Goal: Information Seeking & Learning: Learn about a topic

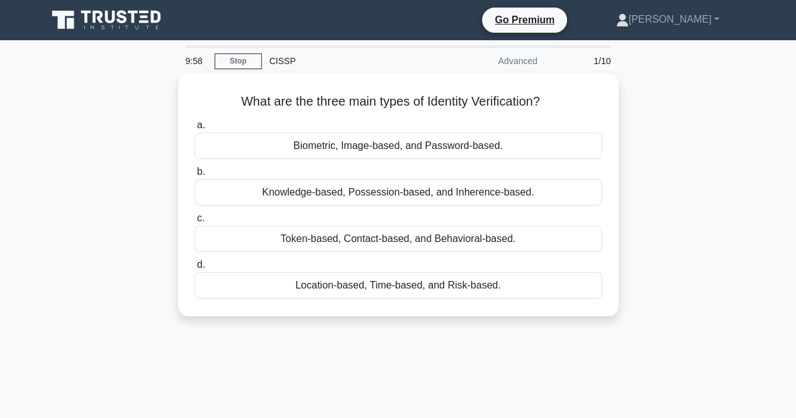
click at [133, 27] on icon at bounding box center [107, 20] width 121 height 24
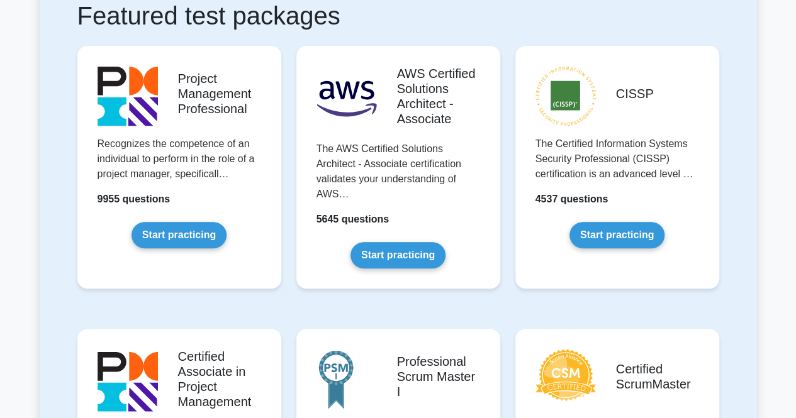
scroll to position [315, 0]
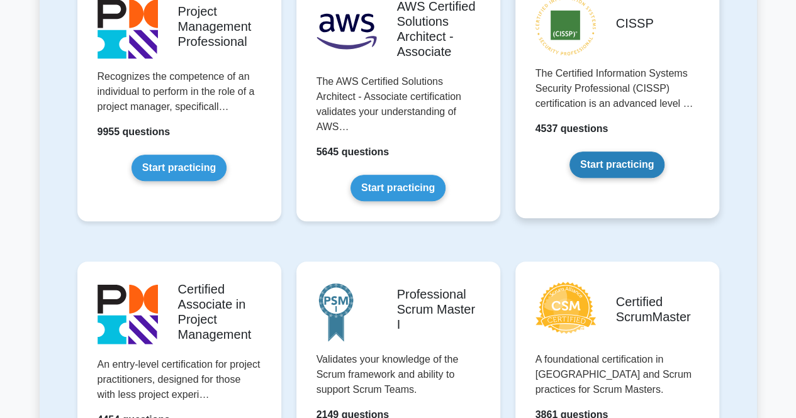
click at [615, 178] on link "Start practicing" at bounding box center [617, 165] width 95 height 26
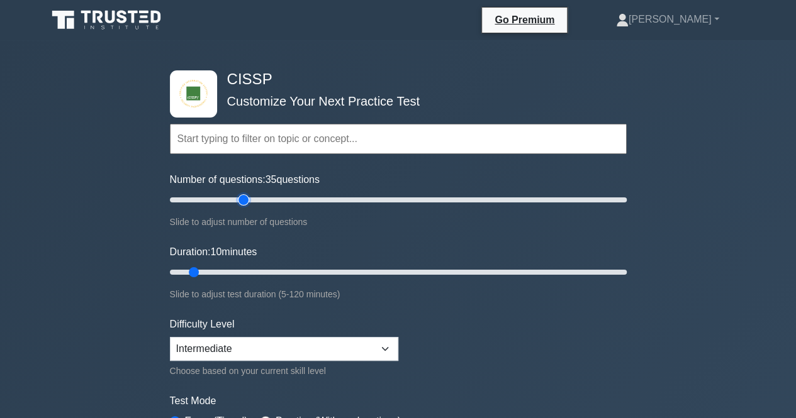
click at [246, 203] on input "Number of questions: 35 questions" at bounding box center [398, 200] width 457 height 15
type input "30"
click at [235, 201] on input "Number of questions: 30 questions" at bounding box center [398, 200] width 457 height 15
type input "15"
click at [213, 271] on input "Duration: 10 minutes" at bounding box center [398, 272] width 457 height 15
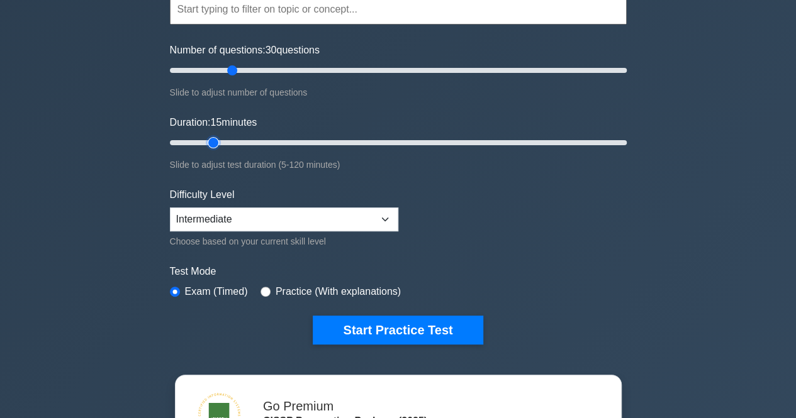
scroll to position [132, 0]
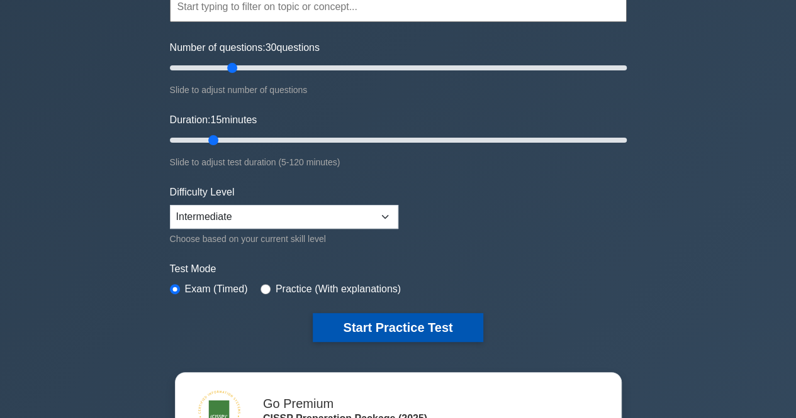
click at [412, 323] on button "Start Practice Test" at bounding box center [398, 327] width 170 height 29
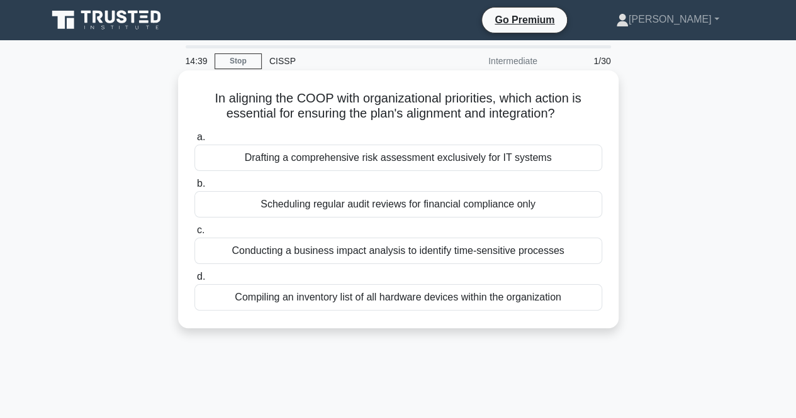
click at [495, 252] on div "Conducting a business impact analysis to identify time-sensitive processes" at bounding box center [398, 251] width 408 height 26
click at [194, 235] on input "c. Conducting a business impact analysis to identify time-sensitive processes" at bounding box center [194, 231] width 0 height 8
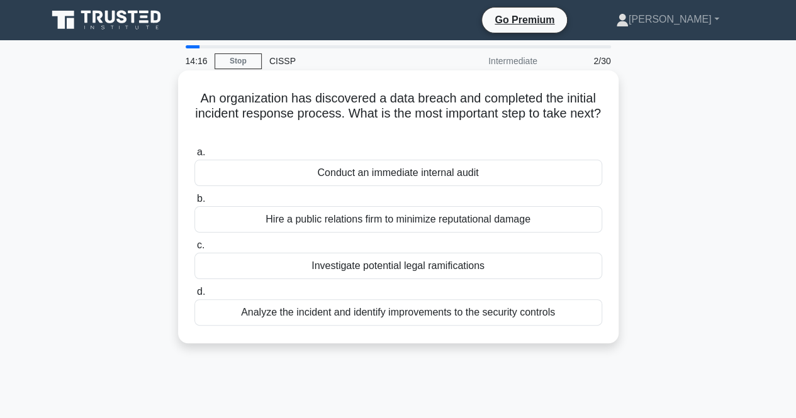
click at [495, 173] on div "Conduct an immediate internal audit" at bounding box center [398, 173] width 408 height 26
click at [194, 157] on input "a. Conduct an immediate internal audit" at bounding box center [194, 153] width 0 height 8
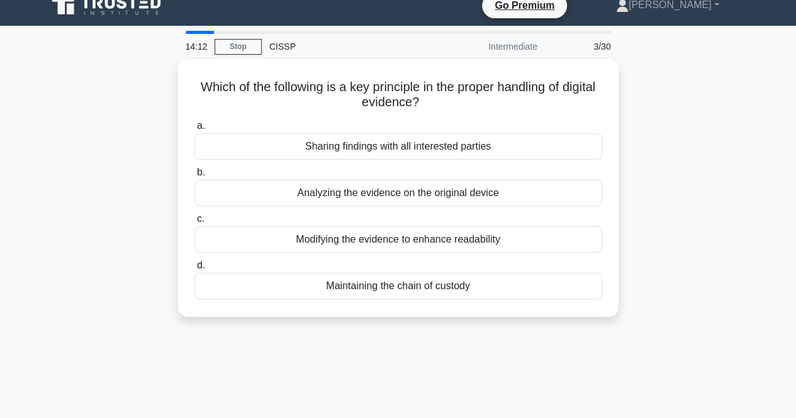
scroll to position [15, 0]
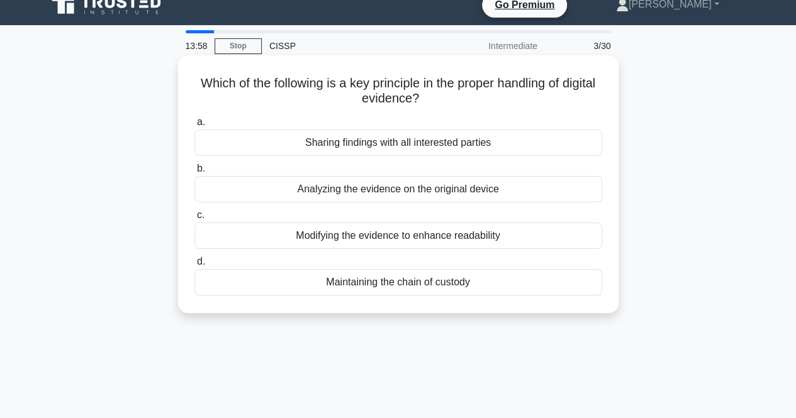
click at [519, 280] on div "Maintaining the chain of custody" at bounding box center [398, 282] width 408 height 26
click at [194, 266] on input "d. Maintaining the chain of custody" at bounding box center [194, 262] width 0 height 8
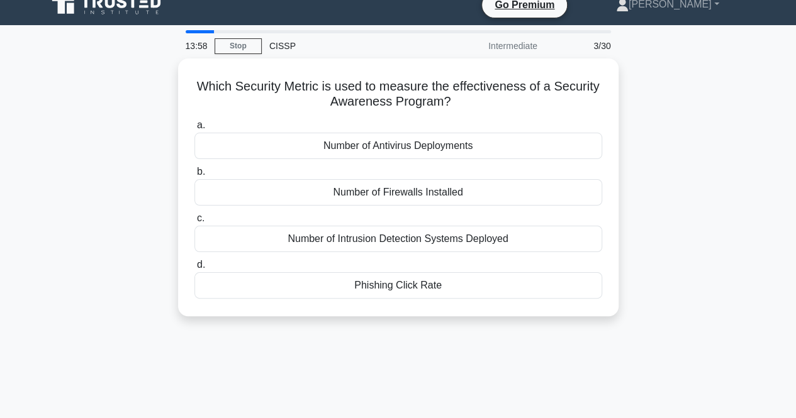
scroll to position [0, 0]
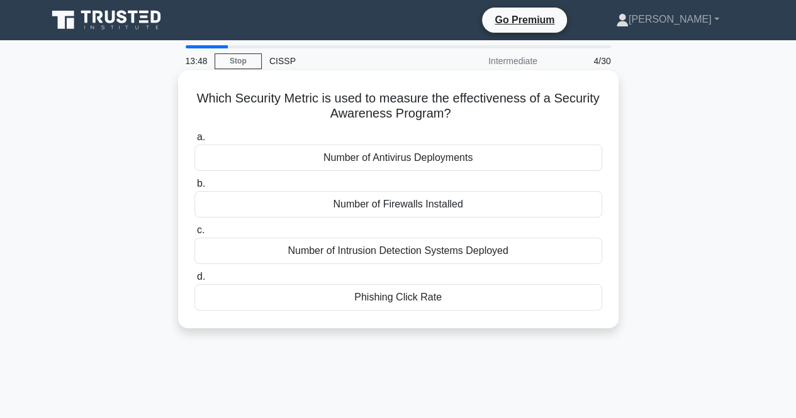
click at [523, 297] on div "Phishing Click Rate" at bounding box center [398, 297] width 408 height 26
click at [194, 281] on input "d. Phishing Click Rate" at bounding box center [194, 277] width 0 height 8
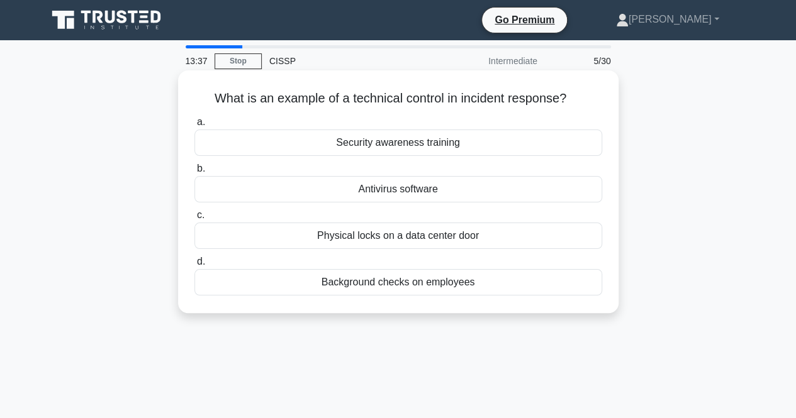
click at [512, 184] on div "Antivirus software" at bounding box center [398, 189] width 408 height 26
click at [194, 173] on input "b. Antivirus software" at bounding box center [194, 169] width 0 height 8
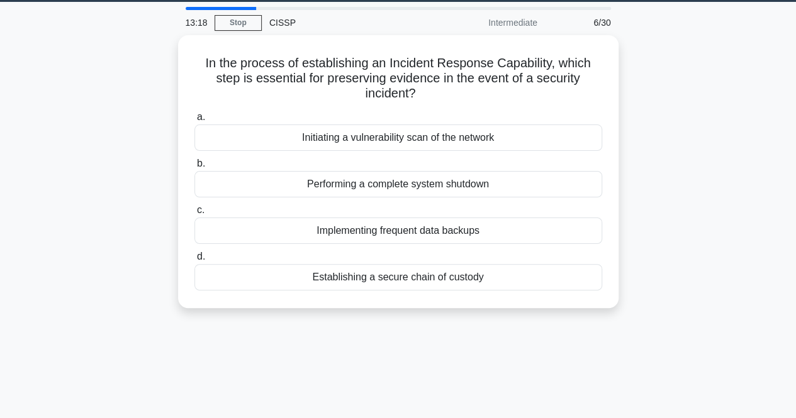
scroll to position [44, 0]
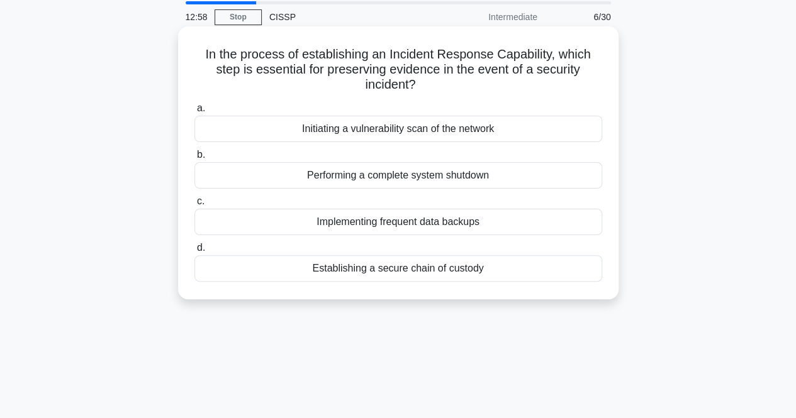
click at [437, 263] on div "Establishing a secure chain of custody" at bounding box center [398, 268] width 408 height 26
click at [194, 252] on input "d. Establishing a secure chain of custody" at bounding box center [194, 248] width 0 height 8
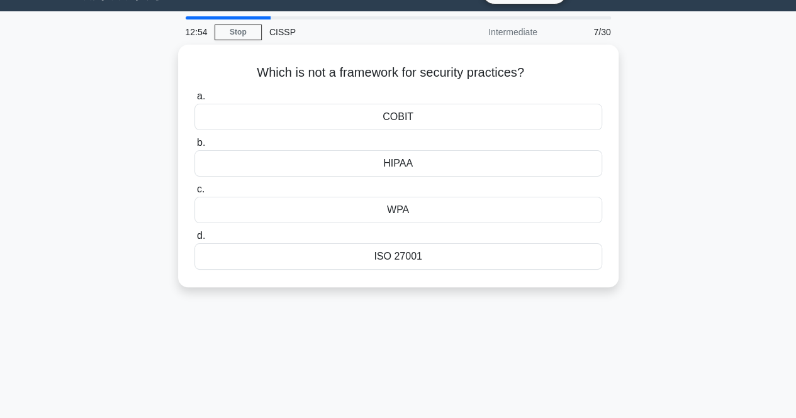
scroll to position [36, 0]
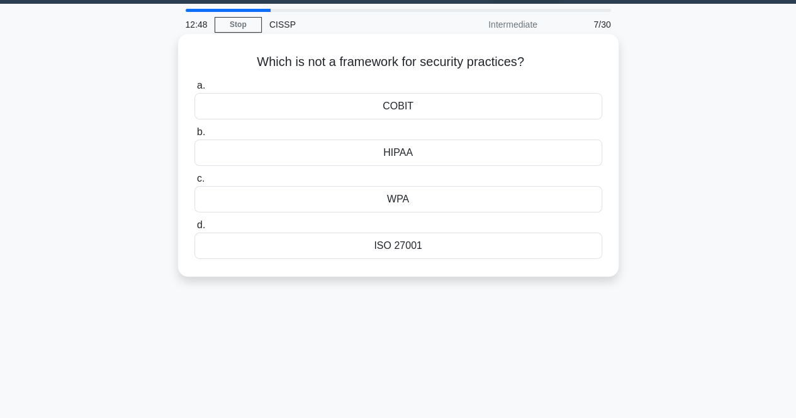
click at [444, 199] on div "WPA" at bounding box center [398, 199] width 408 height 26
click at [194, 183] on input "c. WPA" at bounding box center [194, 179] width 0 height 8
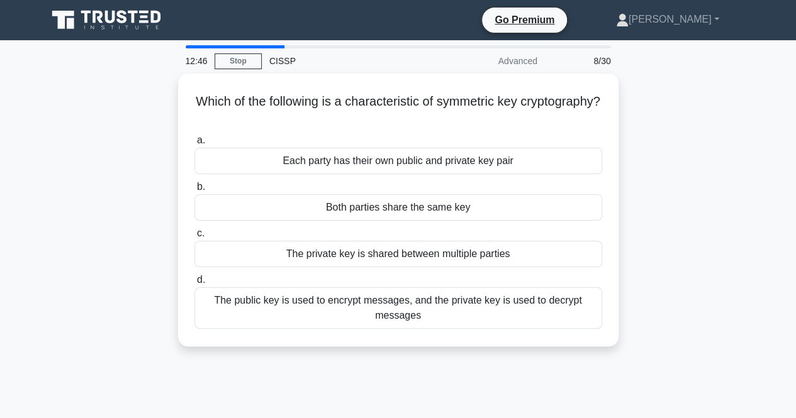
scroll to position [14, 0]
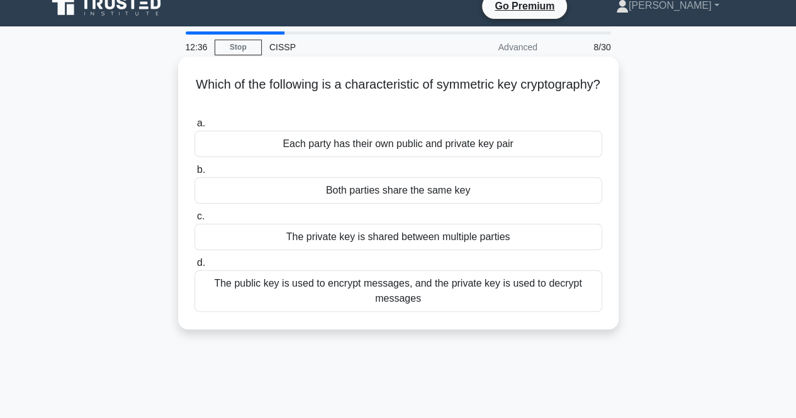
click at [507, 187] on div "Both parties share the same key" at bounding box center [398, 190] width 408 height 26
click at [194, 174] on input "b. Both parties share the same key" at bounding box center [194, 170] width 0 height 8
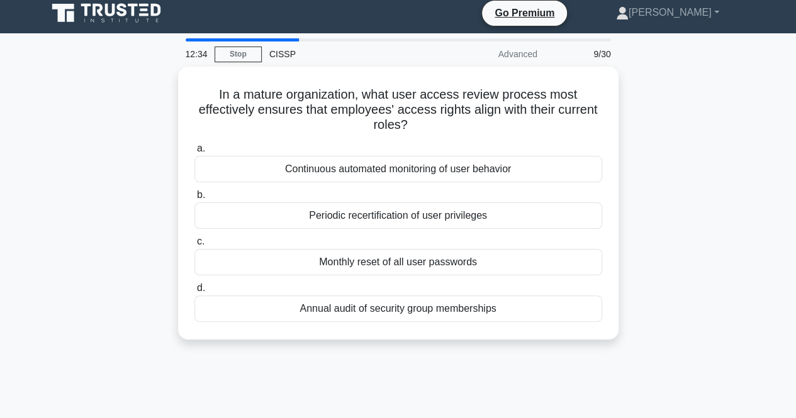
scroll to position [11, 0]
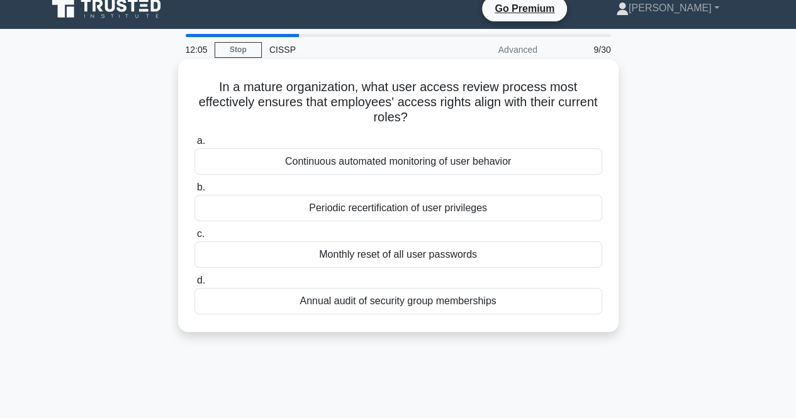
click at [528, 164] on div "Continuous automated monitoring of user behavior" at bounding box center [398, 162] width 408 height 26
click at [194, 145] on input "a. Continuous automated monitoring of user behavior" at bounding box center [194, 141] width 0 height 8
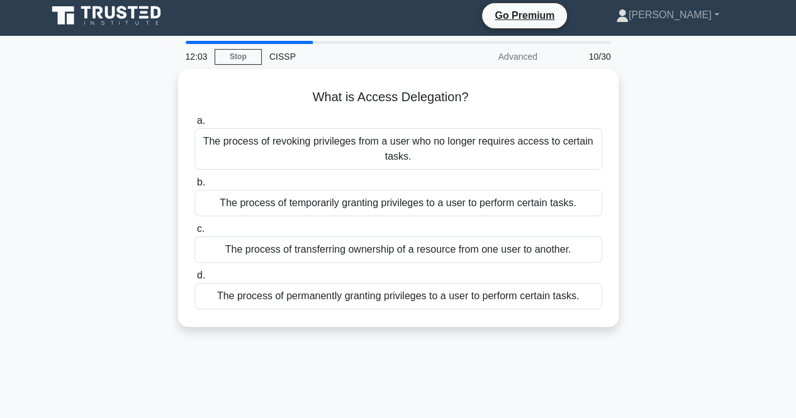
scroll to position [4, 0]
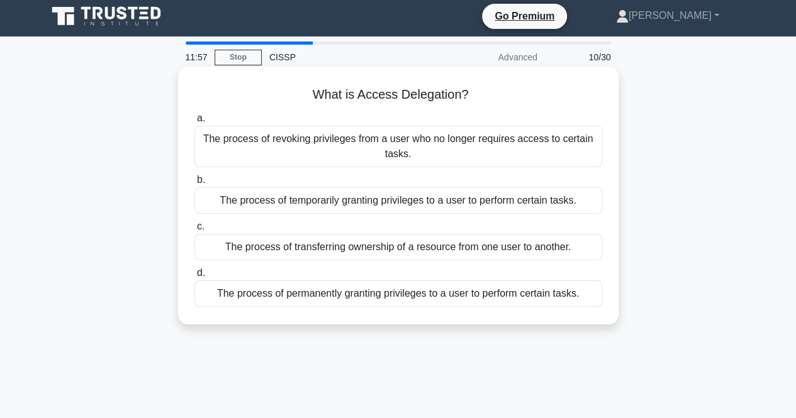
click at [513, 199] on div "The process of temporarily granting privileges to a user to perform certain tas…" at bounding box center [398, 201] width 408 height 26
click at [194, 184] on input "b. The process of temporarily granting privileges to a user to perform certain …" at bounding box center [194, 180] width 0 height 8
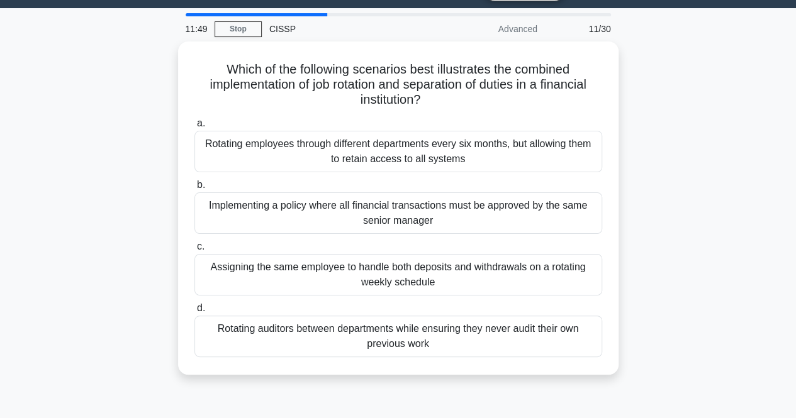
scroll to position [33, 0]
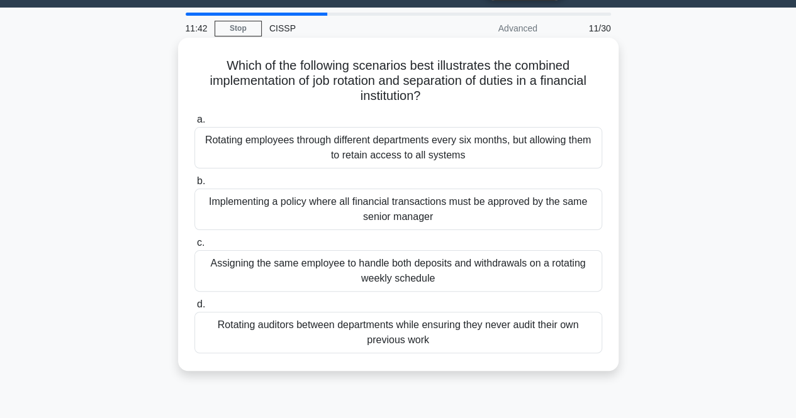
click at [537, 334] on div "Rotating auditors between departments while ensuring they never audit their own…" at bounding box center [398, 333] width 408 height 42
click at [194, 309] on input "d. Rotating auditors between departments while ensuring they never audit their …" at bounding box center [194, 305] width 0 height 8
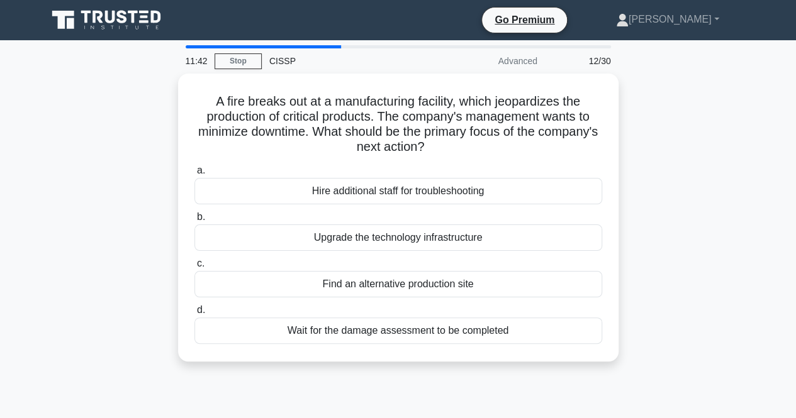
scroll to position [0, 0]
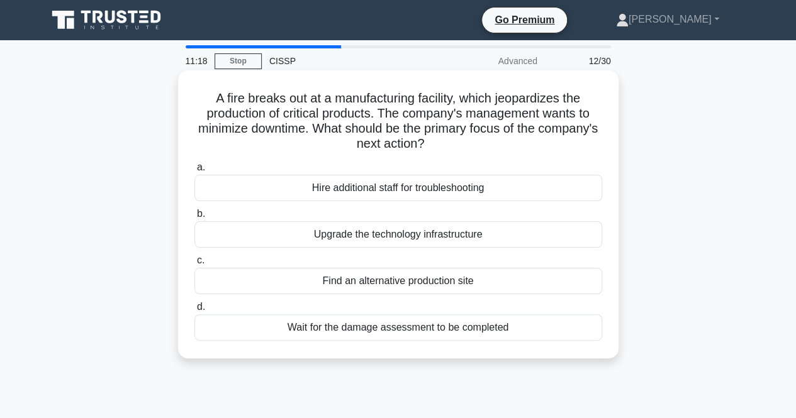
click at [505, 286] on div "Find an alternative production site" at bounding box center [398, 281] width 408 height 26
click at [194, 265] on input "c. Find an alternative production site" at bounding box center [194, 261] width 0 height 8
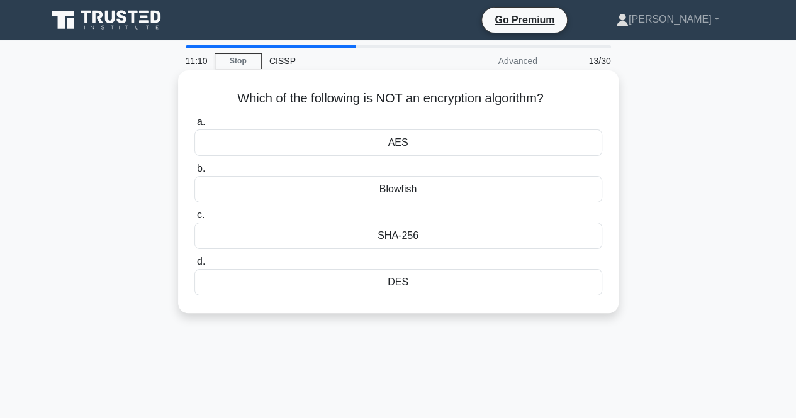
click at [456, 280] on div "DES" at bounding box center [398, 282] width 408 height 26
click at [194, 266] on input "d. DES" at bounding box center [194, 262] width 0 height 8
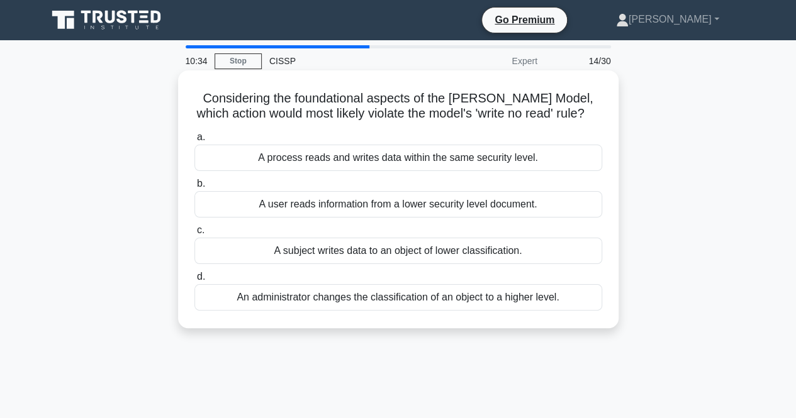
click at [509, 264] on div "A subject writes data to an object of lower classification." at bounding box center [398, 251] width 408 height 26
click at [194, 235] on input "c. A subject writes data to an object of lower classification." at bounding box center [194, 231] width 0 height 8
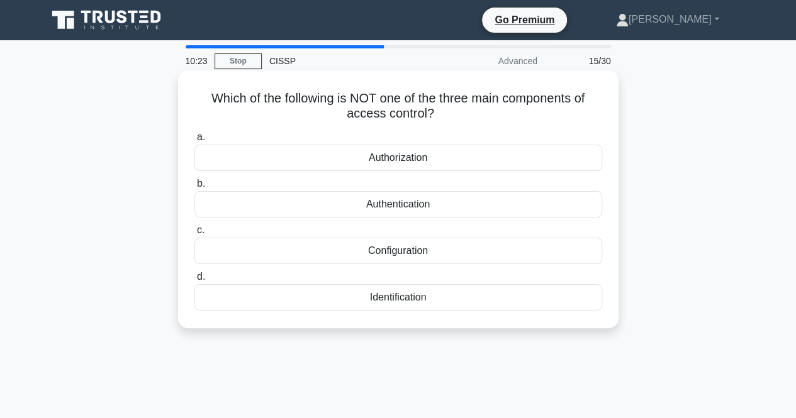
click at [432, 252] on div "Configuration" at bounding box center [398, 251] width 408 height 26
click at [194, 235] on input "c. Configuration" at bounding box center [194, 231] width 0 height 8
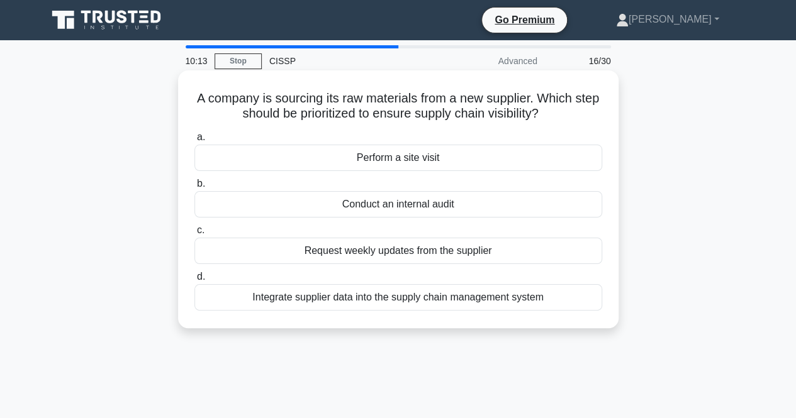
click at [489, 301] on div "Integrate supplier data into the supply chain management system" at bounding box center [398, 297] width 408 height 26
click at [194, 281] on input "d. Integrate supplier data into the supply chain management system" at bounding box center [194, 277] width 0 height 8
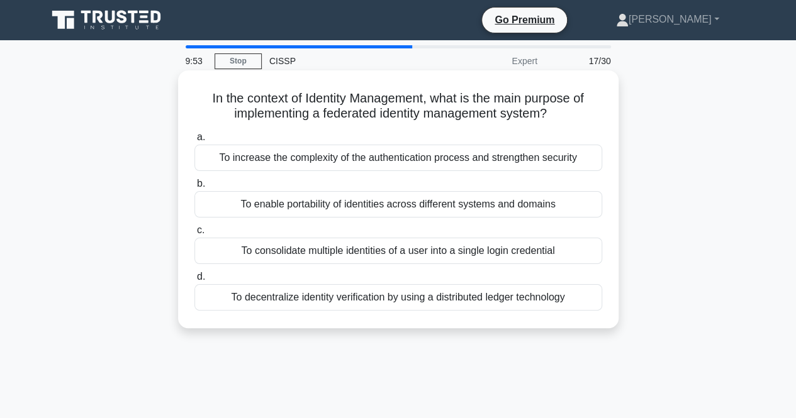
click at [482, 202] on div "To enable portability of identities across different systems and domains" at bounding box center [398, 204] width 408 height 26
click at [194, 188] on input "b. To enable portability of identities across different systems and domains" at bounding box center [194, 184] width 0 height 8
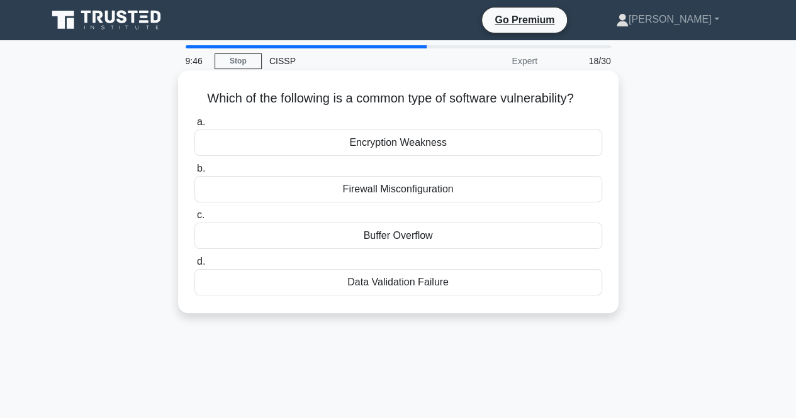
click at [453, 236] on div "Buffer Overflow" at bounding box center [398, 236] width 408 height 26
click at [194, 220] on input "c. Buffer Overflow" at bounding box center [194, 215] width 0 height 8
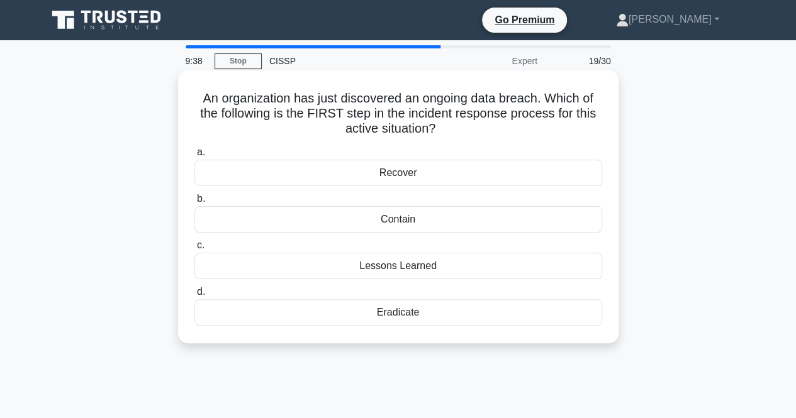
click at [446, 222] on div "Contain" at bounding box center [398, 219] width 408 height 26
click at [194, 203] on input "b. Contain" at bounding box center [194, 199] width 0 height 8
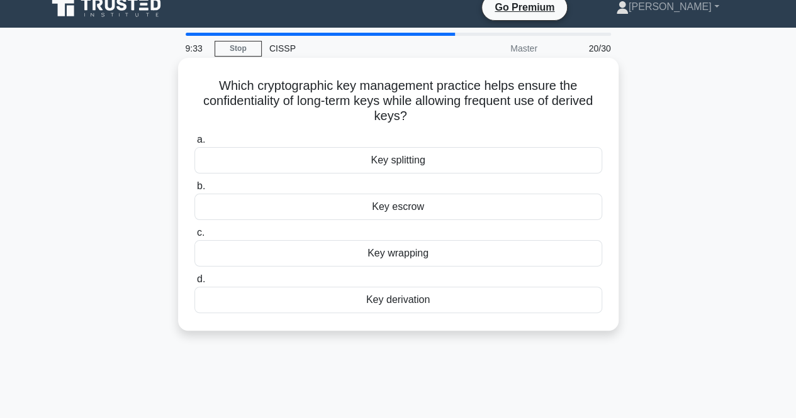
scroll to position [15, 0]
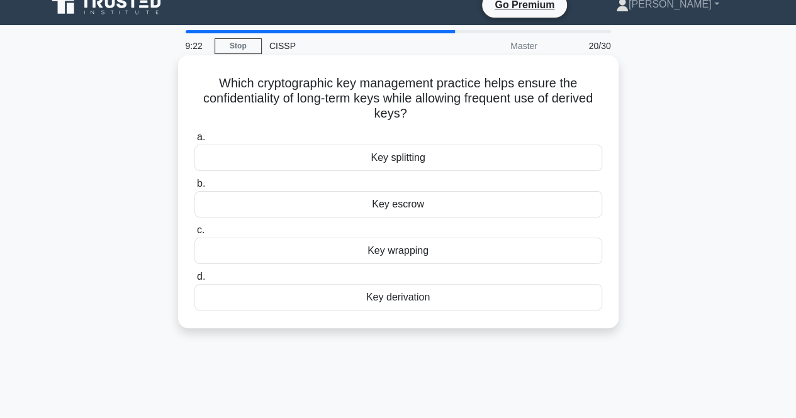
drag, startPoint x: 424, startPoint y: 257, endPoint x: 451, endPoint y: 253, distance: 26.8
click at [456, 252] on div "Key wrapping" at bounding box center [398, 251] width 408 height 26
click at [439, 247] on div "Key wrapping" at bounding box center [398, 251] width 408 height 26
click at [194, 235] on input "c. Key wrapping" at bounding box center [194, 231] width 0 height 8
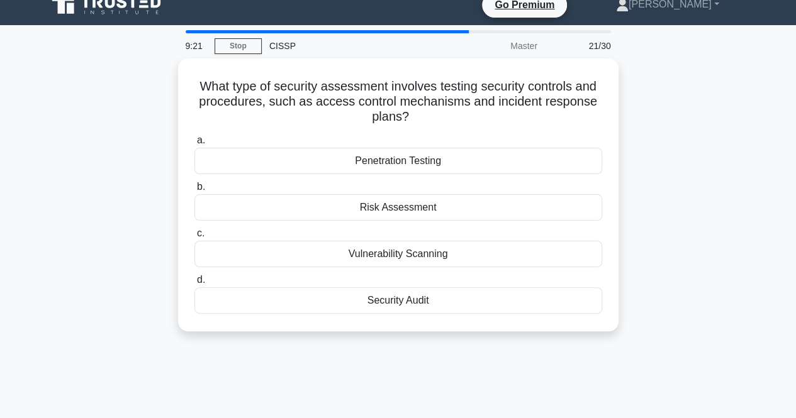
scroll to position [0, 0]
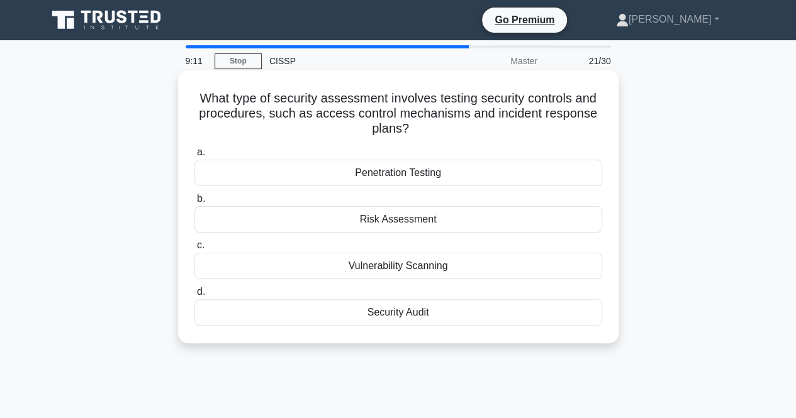
click at [430, 215] on div "Risk Assessment" at bounding box center [398, 219] width 408 height 26
click at [194, 203] on input "b. Risk Assessment" at bounding box center [194, 199] width 0 height 8
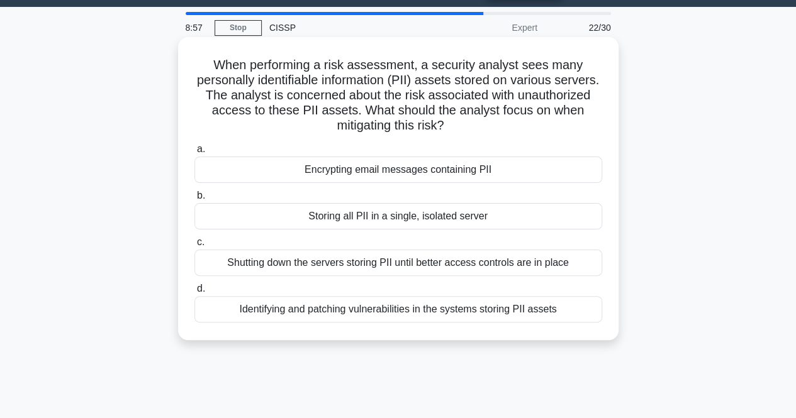
scroll to position [33, 0]
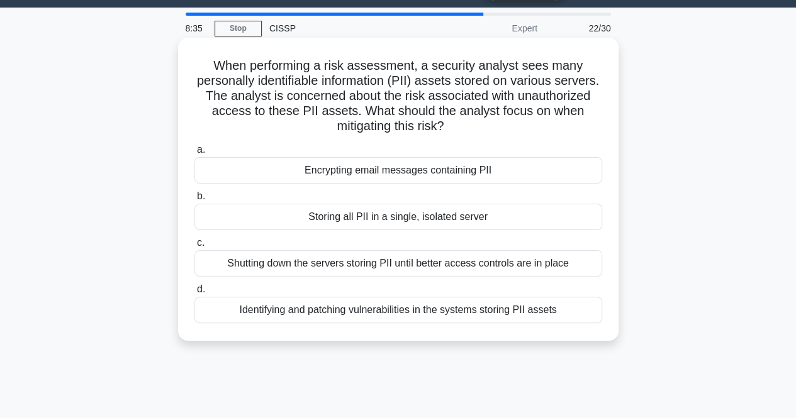
click at [380, 310] on div "Identifying and patching vulnerabilities in the systems storing PII assets" at bounding box center [398, 310] width 408 height 26
click at [194, 294] on input "d. Identifying and patching vulnerabilities in the systems storing PII assets" at bounding box center [194, 290] width 0 height 8
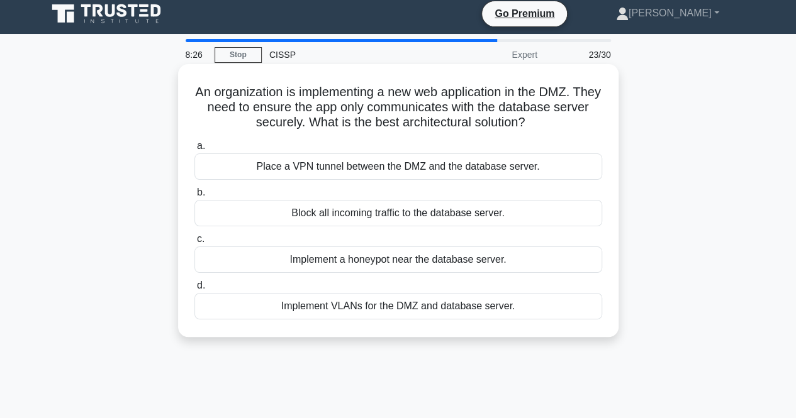
scroll to position [6, 0]
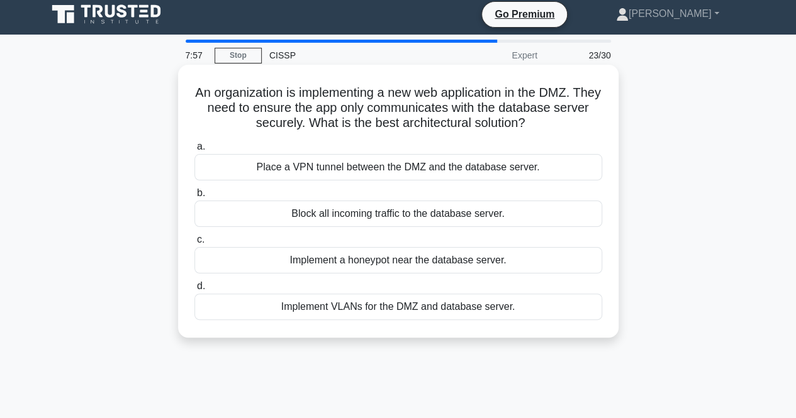
click at [493, 310] on div "Implement VLANs for the DMZ and database server." at bounding box center [398, 307] width 408 height 26
click at [194, 291] on input "d. Implement VLANs for the DMZ and database server." at bounding box center [194, 287] width 0 height 8
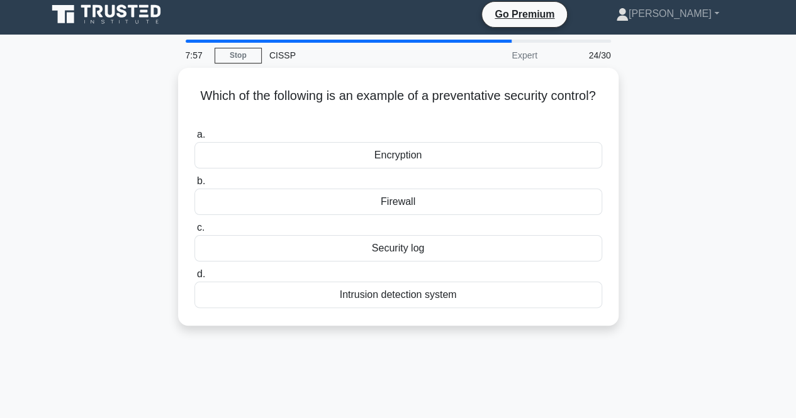
scroll to position [0, 0]
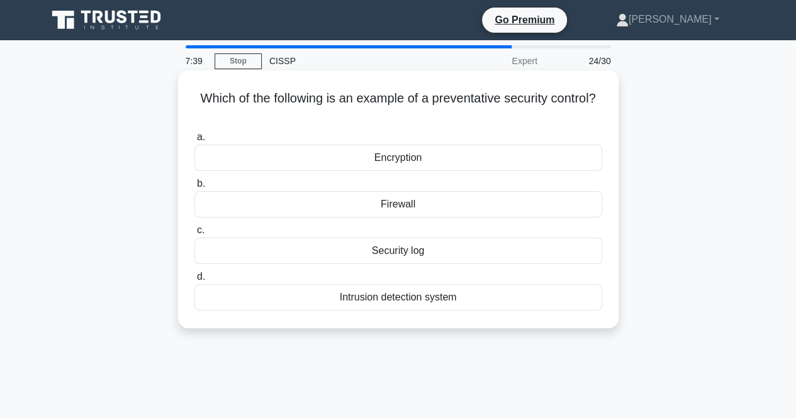
click at [503, 198] on div "Firewall" at bounding box center [398, 204] width 408 height 26
click at [194, 188] on input "b. Firewall" at bounding box center [194, 184] width 0 height 8
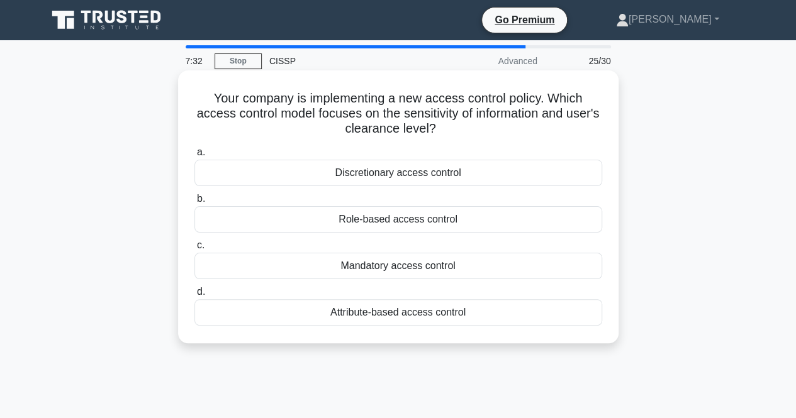
click at [539, 270] on div "Mandatory access control" at bounding box center [398, 266] width 408 height 26
click at [194, 250] on input "c. Mandatory access control" at bounding box center [194, 246] width 0 height 8
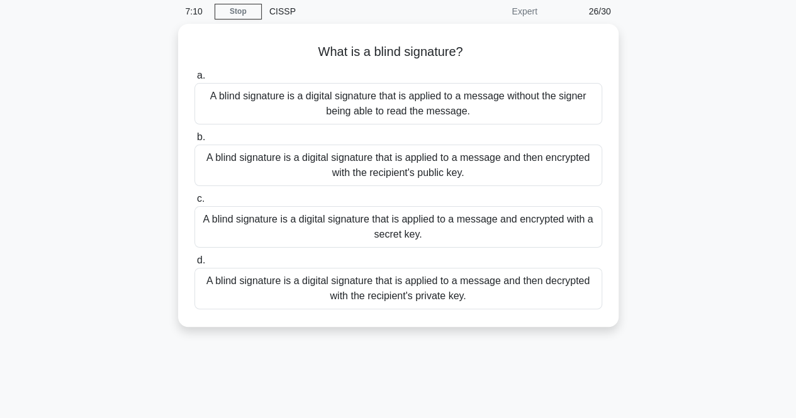
scroll to position [54, 0]
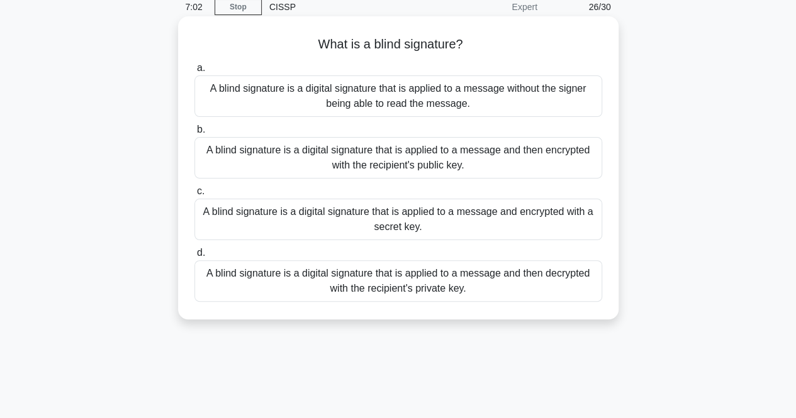
click at [527, 286] on div "A blind signature is a digital signature that is applied to a message and then …" at bounding box center [398, 282] width 408 height 42
click at [194, 257] on input "d. A blind signature is a digital signature that is applied to a message and th…" at bounding box center [194, 253] width 0 height 8
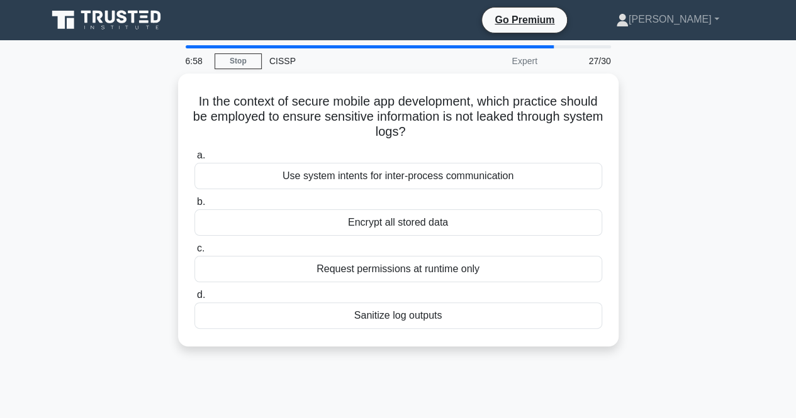
scroll to position [6, 0]
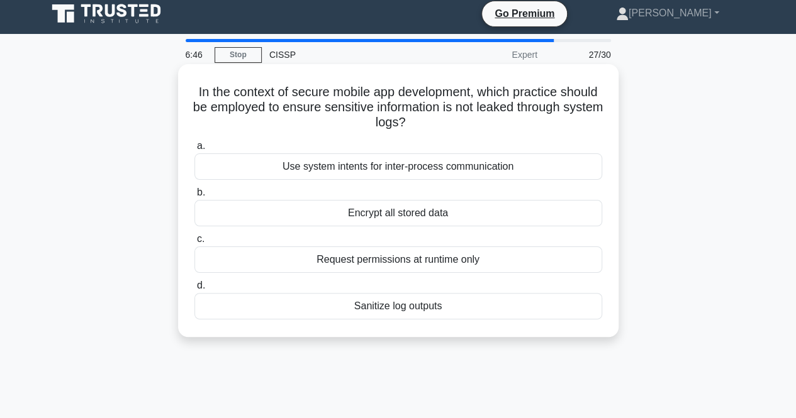
click at [534, 170] on div "Use system intents for inter-process communication" at bounding box center [398, 167] width 408 height 26
click at [194, 150] on input "a. Use system intents for inter-process communication" at bounding box center [194, 146] width 0 height 8
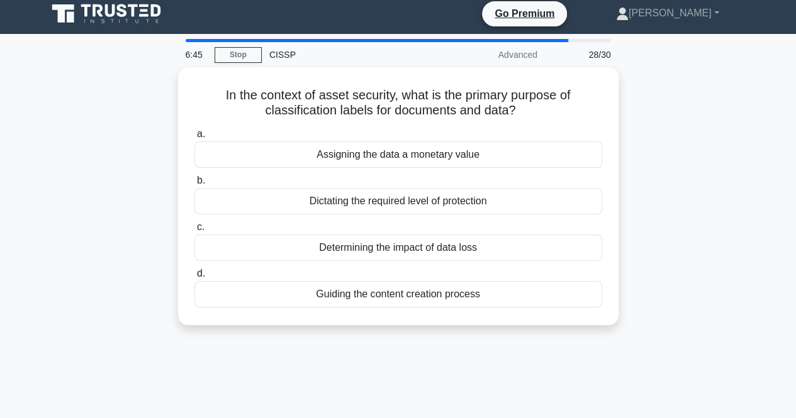
scroll to position [0, 0]
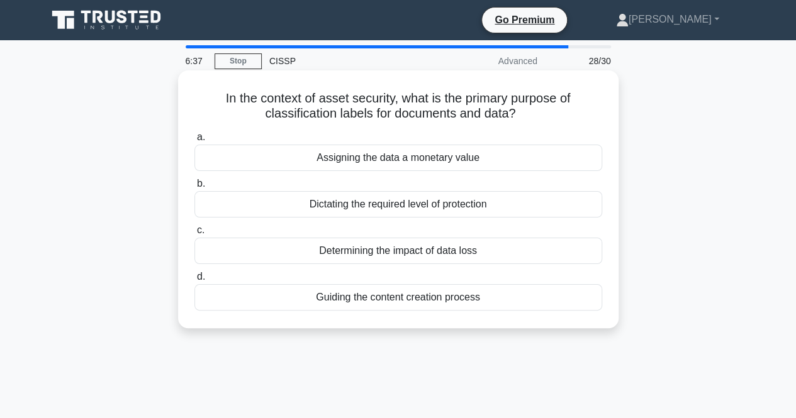
click at [519, 198] on div "Dictating the required level of protection" at bounding box center [398, 204] width 408 height 26
click at [194, 188] on input "b. Dictating the required level of protection" at bounding box center [194, 184] width 0 height 8
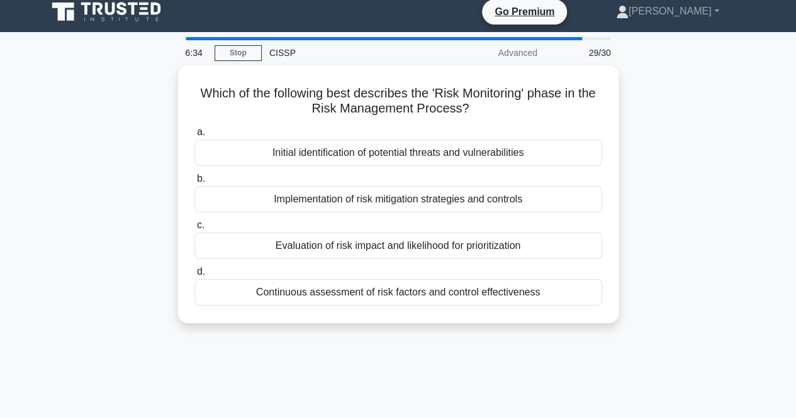
scroll to position [9, 0]
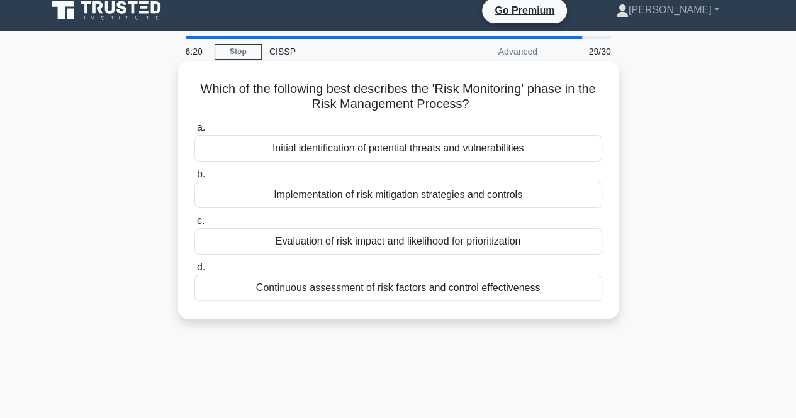
click at [519, 241] on div "Evaluation of risk impact and likelihood for prioritization" at bounding box center [398, 241] width 408 height 26
click at [194, 225] on input "c. Evaluation of risk impact and likelihood for prioritization" at bounding box center [194, 221] width 0 height 8
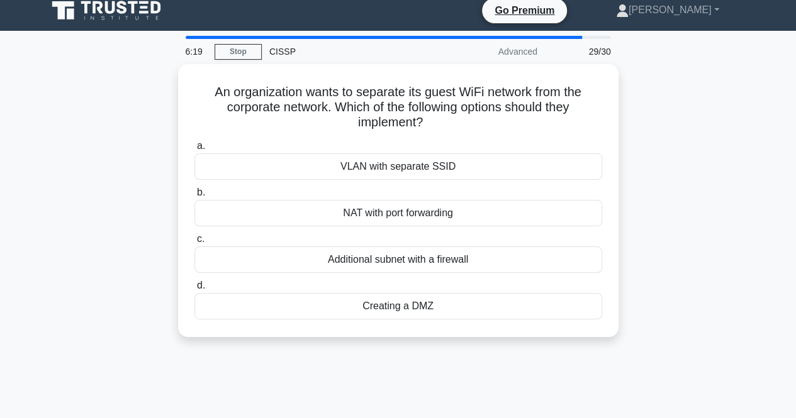
scroll to position [0, 0]
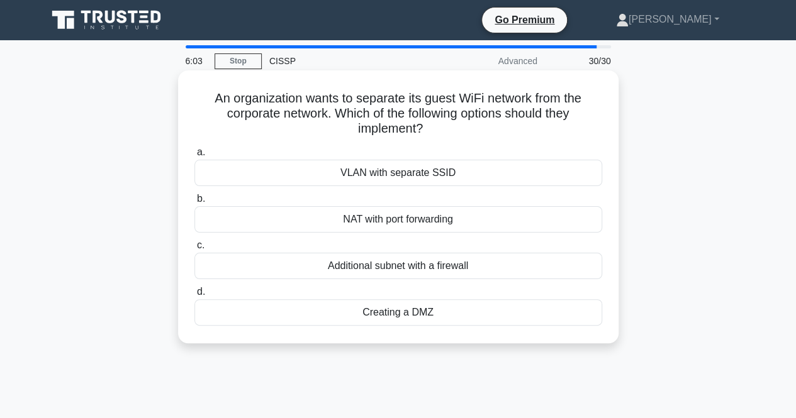
click at [441, 171] on div "VLAN with separate SSID" at bounding box center [398, 173] width 408 height 26
click at [194, 157] on input "a. VLAN with separate SSID" at bounding box center [194, 153] width 0 height 8
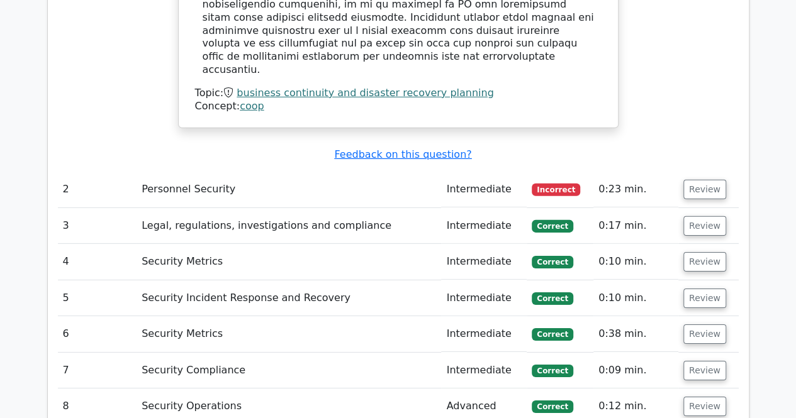
scroll to position [1879, 0]
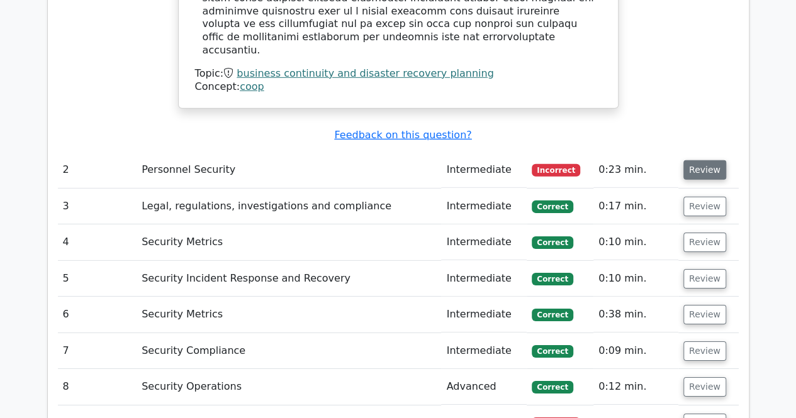
click at [694, 160] on button "Review" at bounding box center [704, 170] width 43 height 20
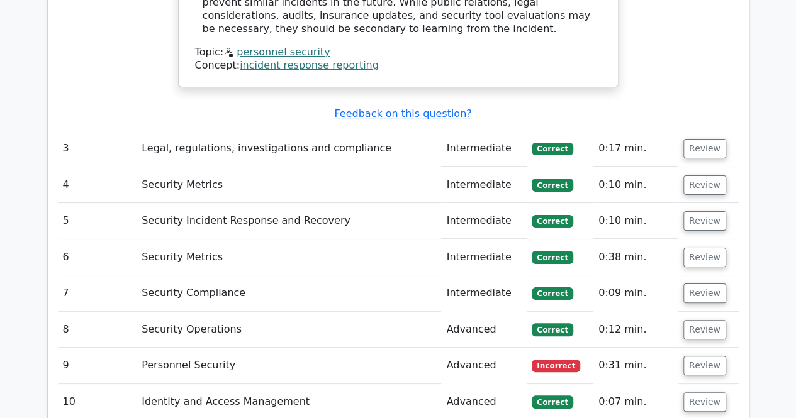
scroll to position [2392, 0]
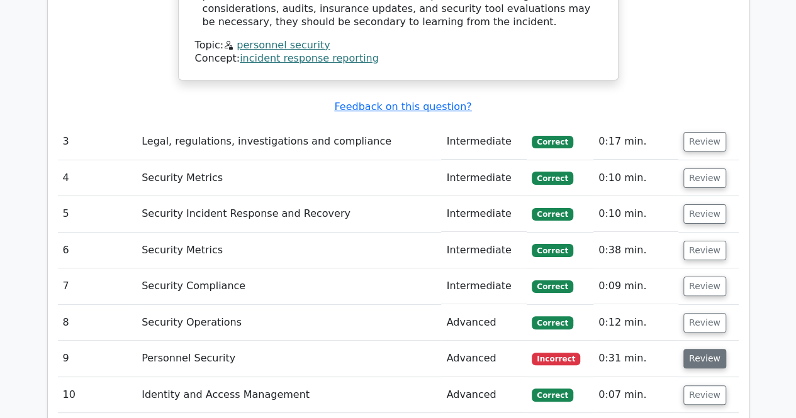
click at [690, 349] on button "Review" at bounding box center [704, 359] width 43 height 20
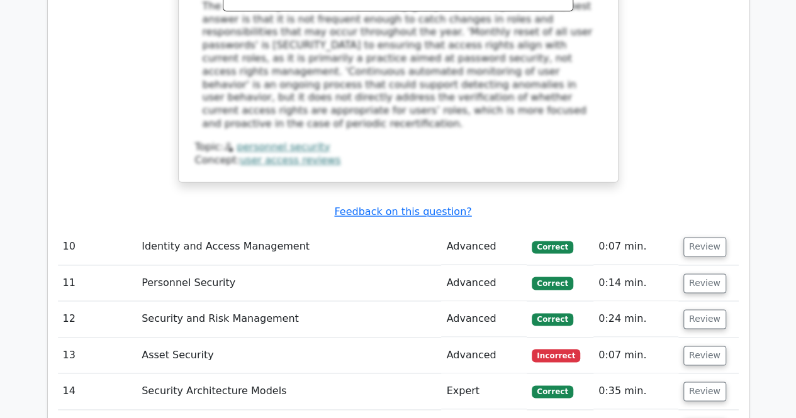
scroll to position [3171, 0]
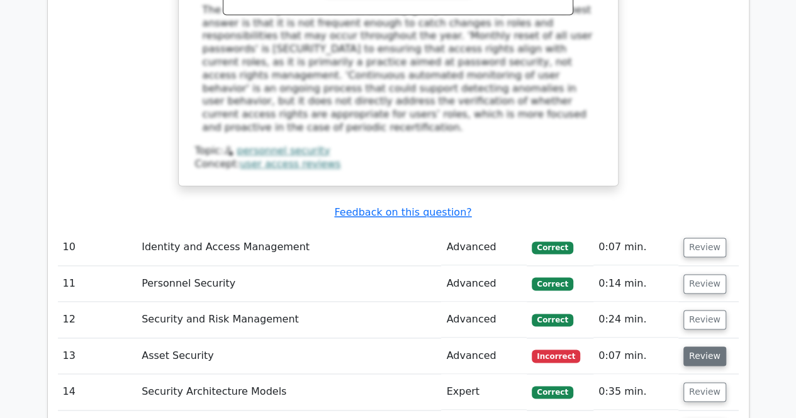
click at [707, 347] on button "Review" at bounding box center [704, 357] width 43 height 20
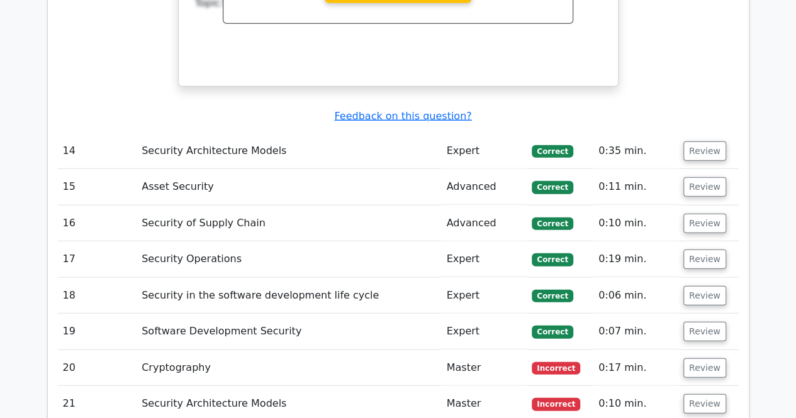
scroll to position [3904, 0]
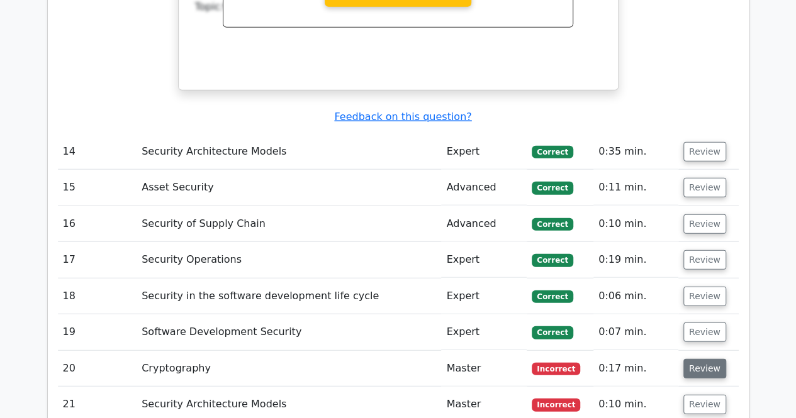
click at [696, 359] on button "Review" at bounding box center [704, 369] width 43 height 20
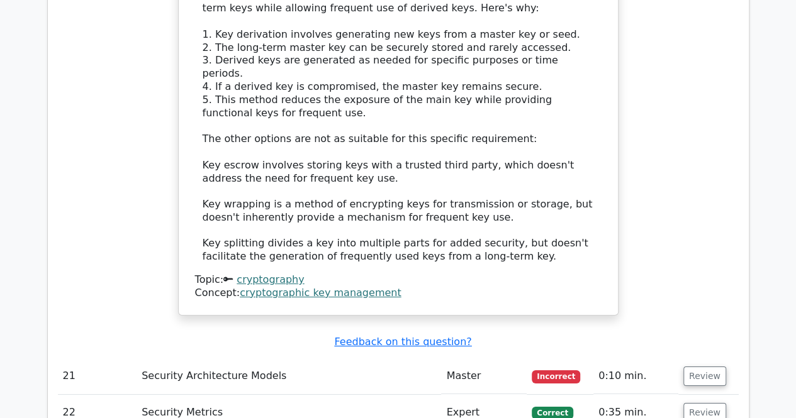
scroll to position [4597, 0]
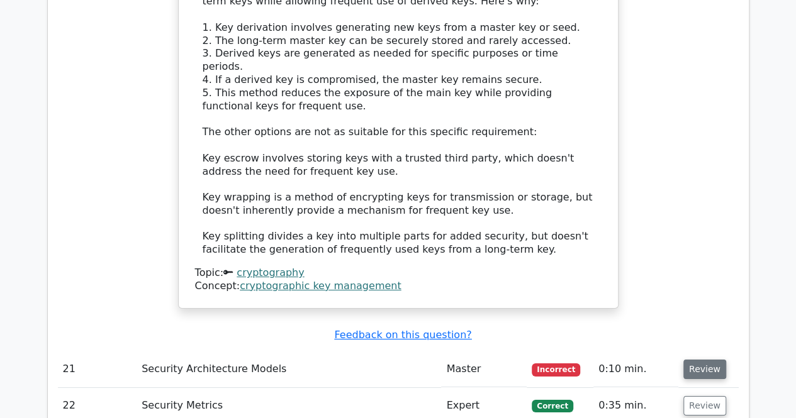
click at [707, 360] on button "Review" at bounding box center [704, 370] width 43 height 20
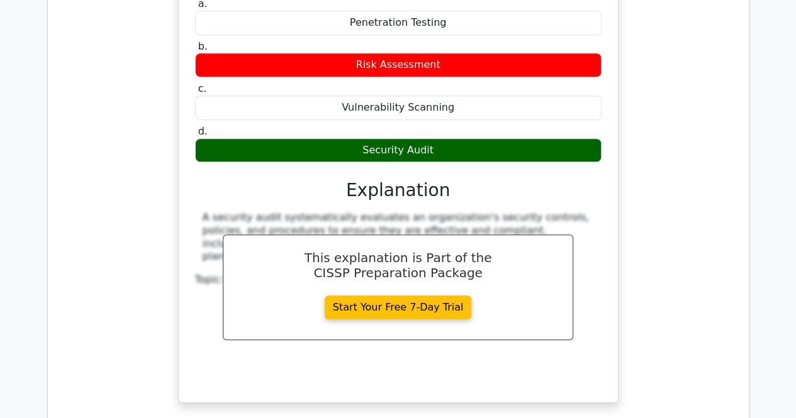
scroll to position [5085, 0]
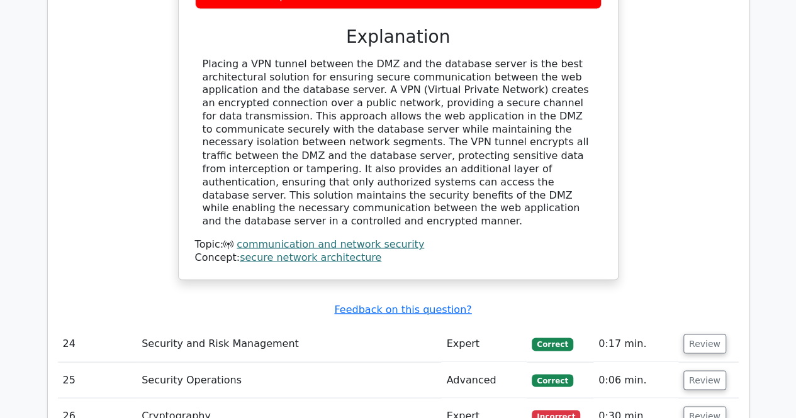
scroll to position [5823, 0]
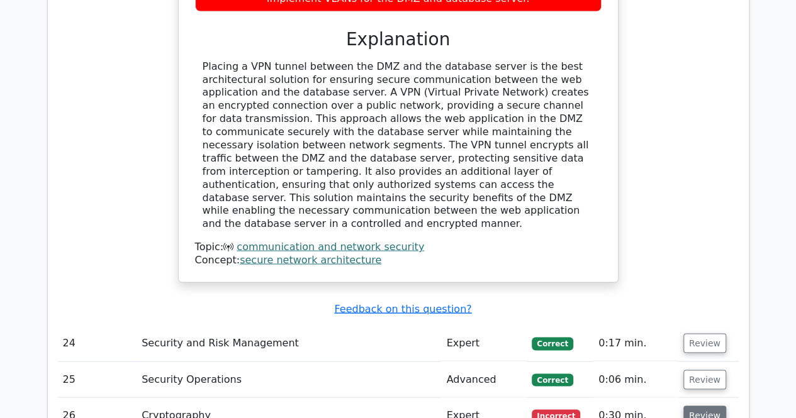
click at [683, 406] on button "Review" at bounding box center [704, 416] width 43 height 20
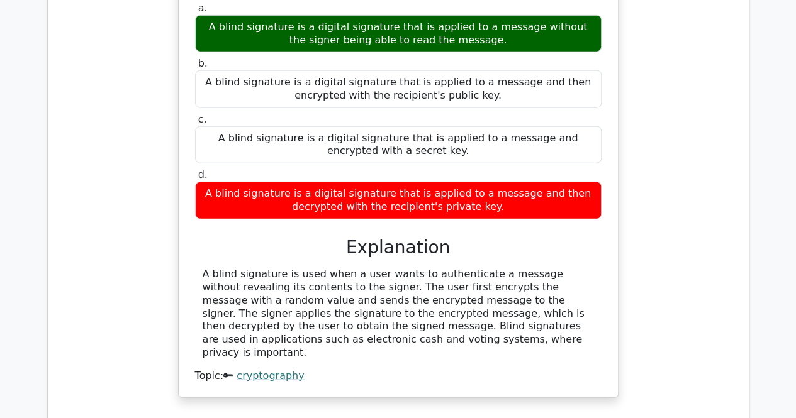
scroll to position [6301, 0]
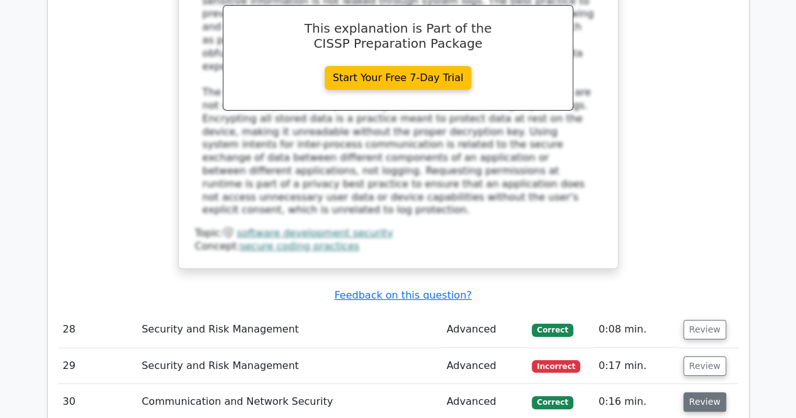
scroll to position [7083, 0]
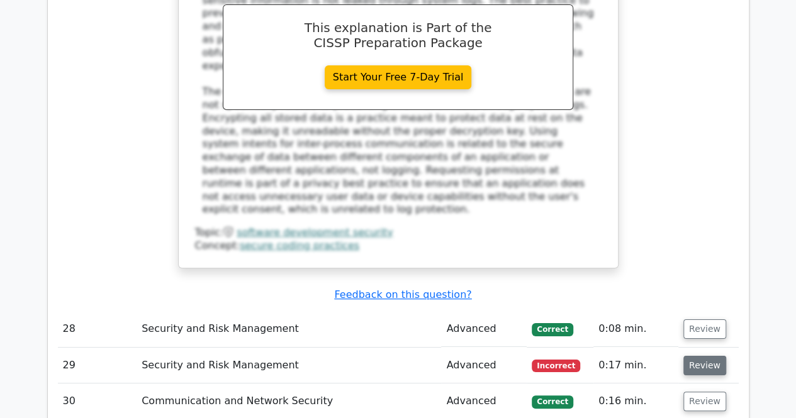
click at [714, 356] on button "Review" at bounding box center [704, 366] width 43 height 20
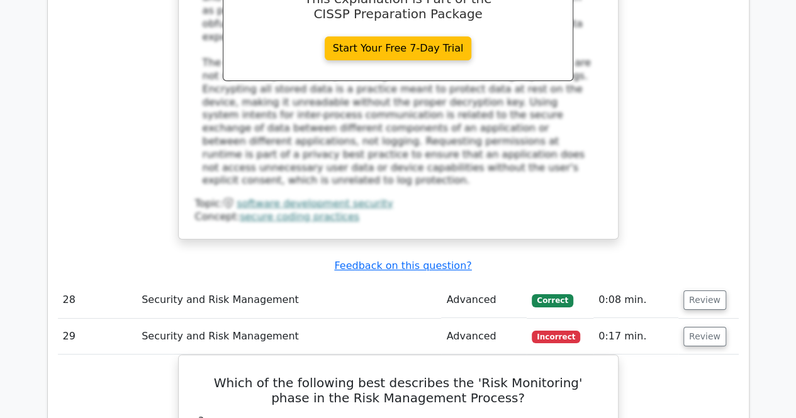
scroll to position [7114, 0]
